Goal: Transaction & Acquisition: Subscribe to service/newsletter

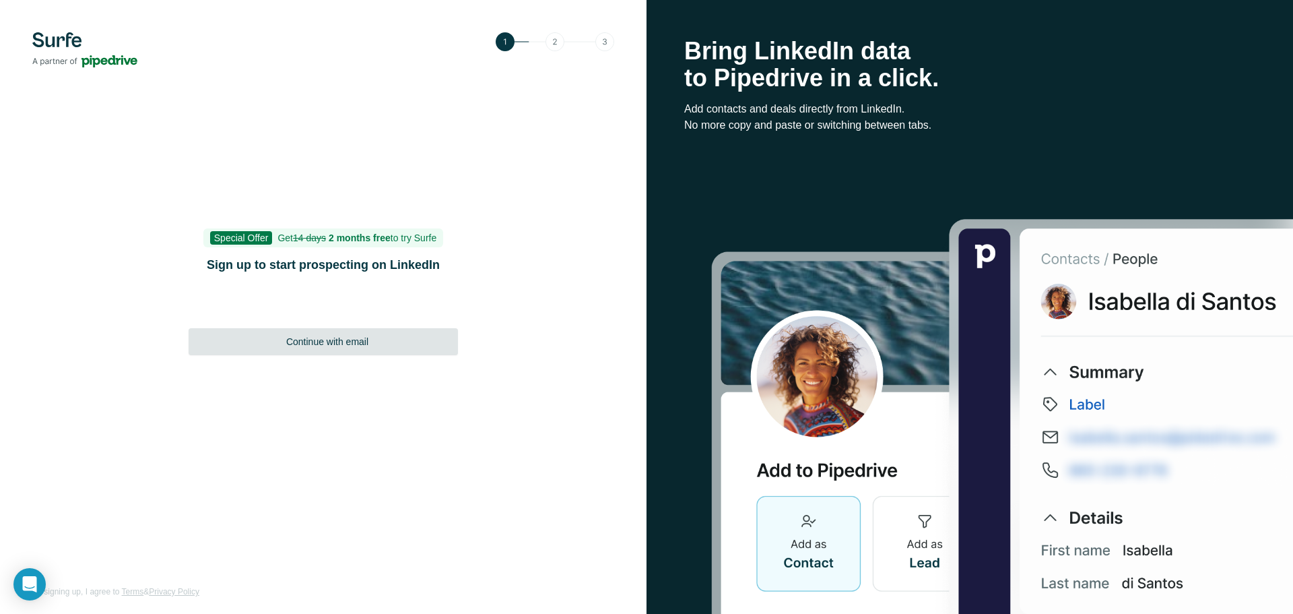
click at [348, 343] on span "Continue with email" at bounding box center [327, 341] width 82 height 13
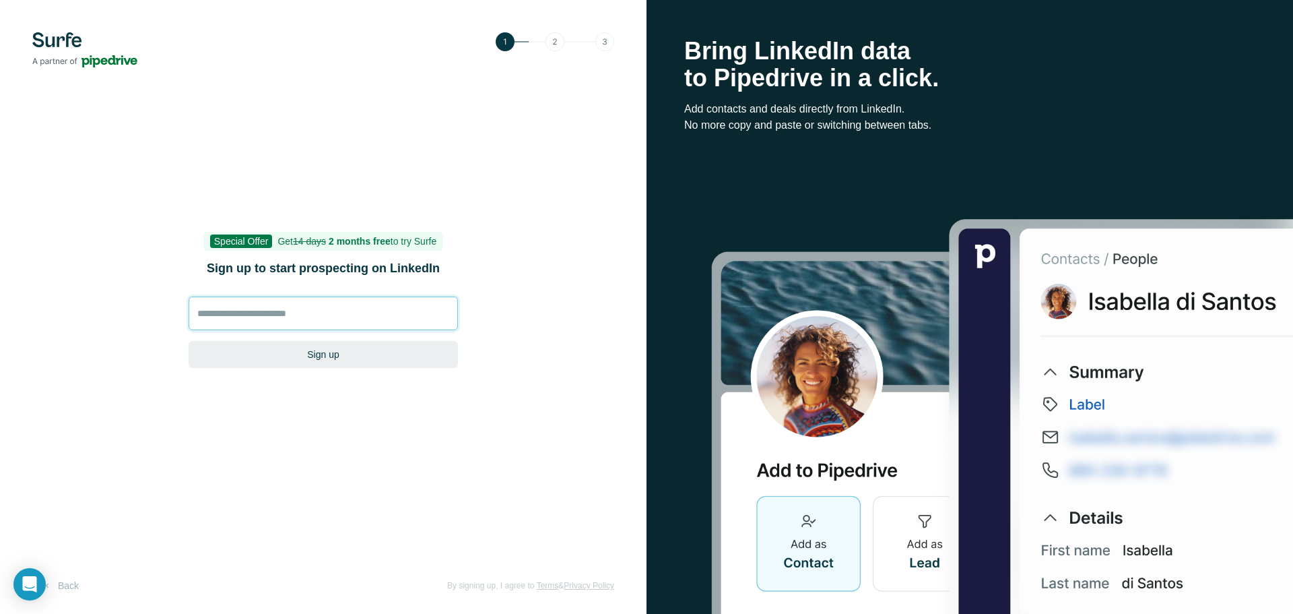
click at [322, 314] on input at bounding box center [323, 313] width 269 height 34
type input "**********"
click at [346, 357] on button "Sign up" at bounding box center [323, 354] width 269 height 27
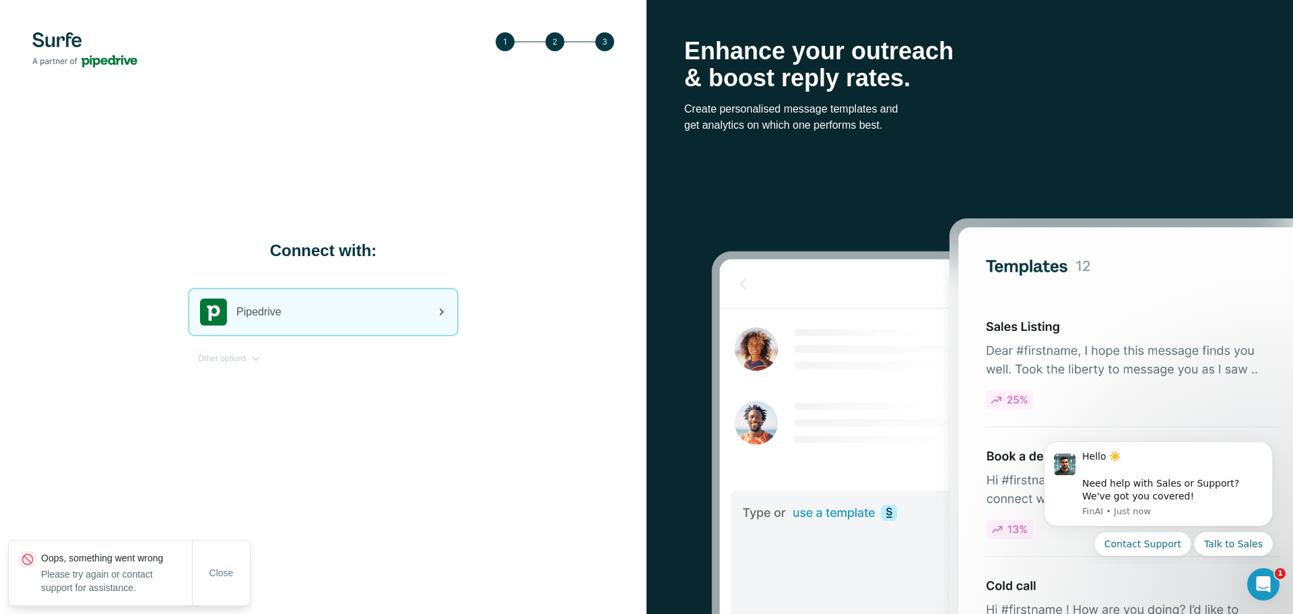
click at [385, 316] on div "Pipedrive" at bounding box center [323, 312] width 268 height 46
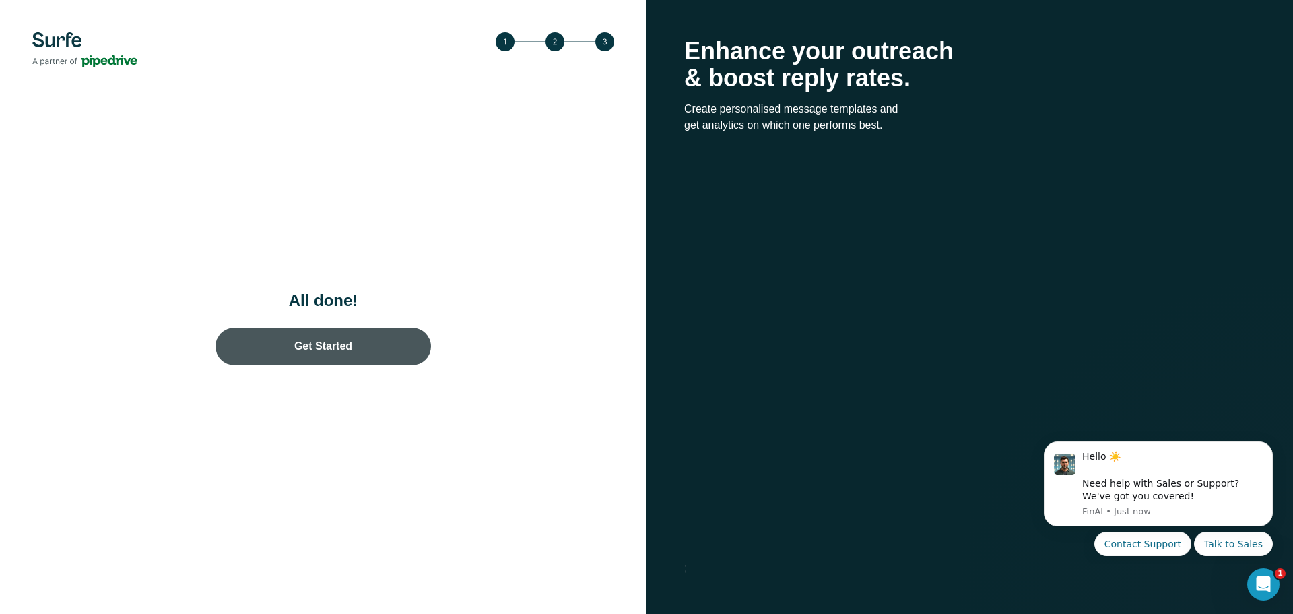
click at [401, 337] on link "Get Started" at bounding box center [324, 346] width 216 height 38
